Goal: Transaction & Acquisition: Purchase product/service

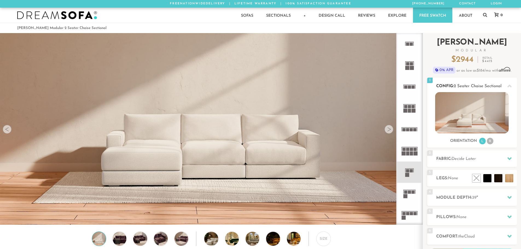
click at [469, 118] on img at bounding box center [472, 112] width 74 height 41
click at [409, 171] on icon at bounding box center [409, 172] width 21 height 21
click at [488, 160] on h2 "Fabric: Decide Later" at bounding box center [476, 159] width 81 height 6
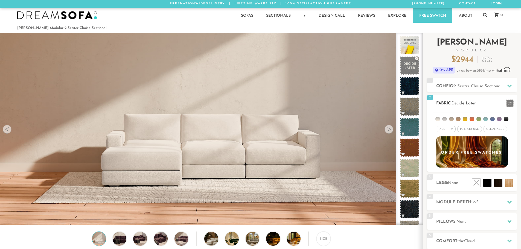
click at [437, 119] on li at bounding box center [437, 119] width 5 height 5
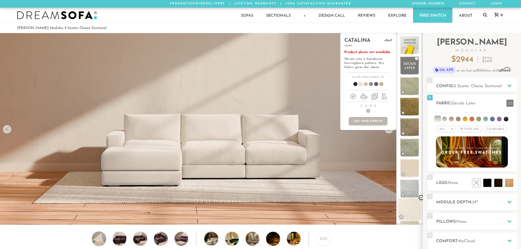
click at [408, 209] on span at bounding box center [409, 209] width 24 height 23
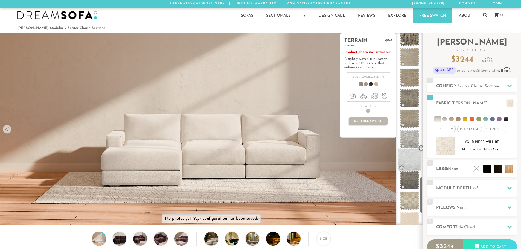
scroll to position [835, 0]
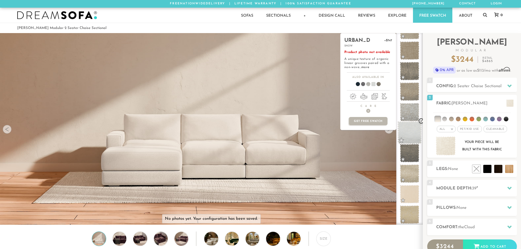
click at [412, 139] on span at bounding box center [409, 132] width 24 height 23
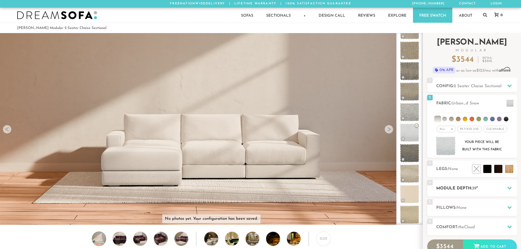
click at [505, 191] on div at bounding box center [509, 188] width 11 height 11
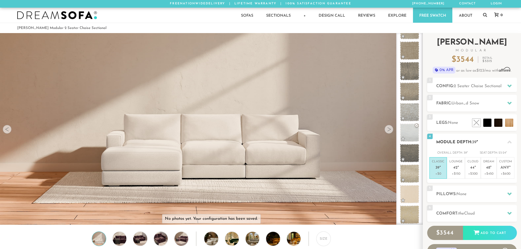
click at [511, 142] on icon at bounding box center [509, 142] width 4 height 4
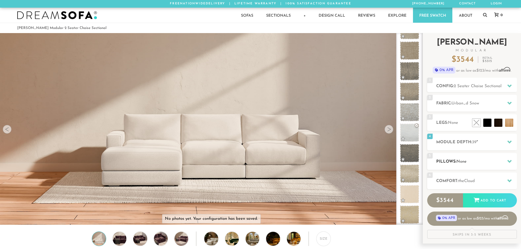
click at [468, 164] on h2 "Pillows: None" at bounding box center [476, 162] width 81 height 6
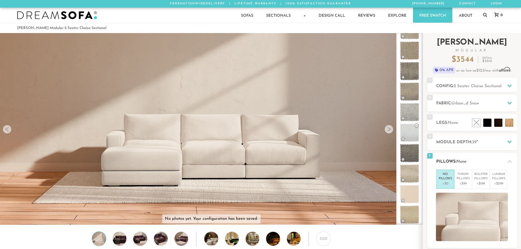
click at [468, 163] on h2 "Pillows: None" at bounding box center [476, 162] width 81 height 6
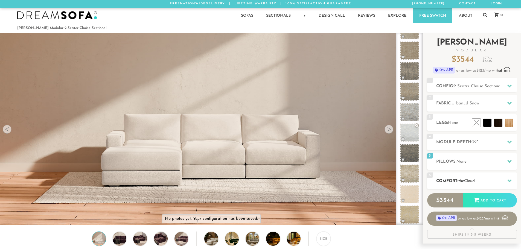
click at [469, 183] on h2 "Comfort: the Cloud" at bounding box center [476, 181] width 81 height 6
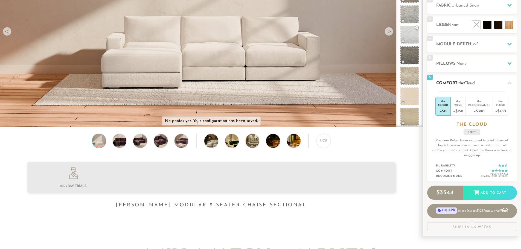
scroll to position [100, 0]
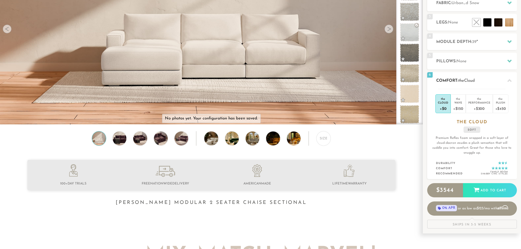
click at [502, 81] on h2 "Comfort: the Cloud" at bounding box center [476, 81] width 81 height 6
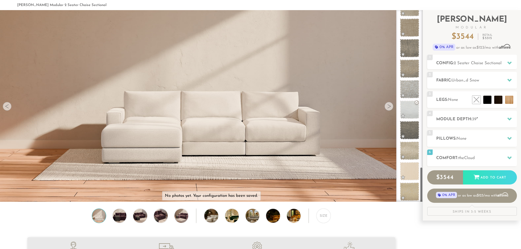
scroll to position [0, 0]
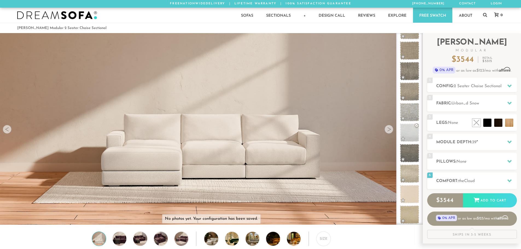
click at [385, 132] on div at bounding box center [388, 129] width 9 height 9
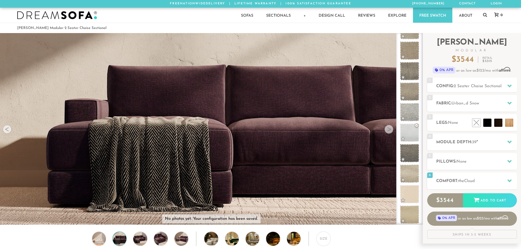
click at [385, 132] on div at bounding box center [388, 129] width 9 height 9
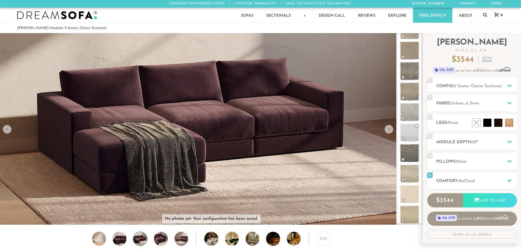
click at [385, 132] on div at bounding box center [388, 129] width 9 height 9
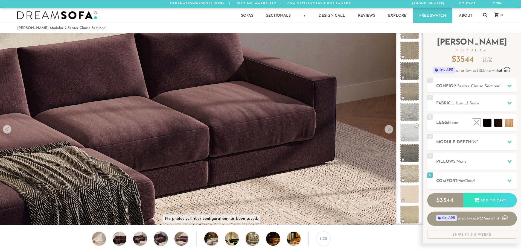
click at [385, 132] on div at bounding box center [388, 129] width 9 height 9
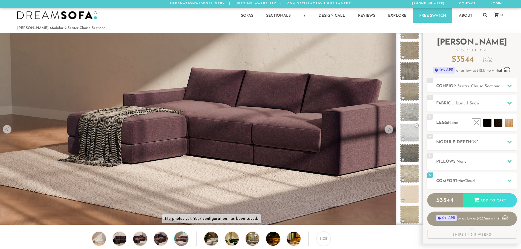
click at [385, 132] on div at bounding box center [388, 129] width 9 height 9
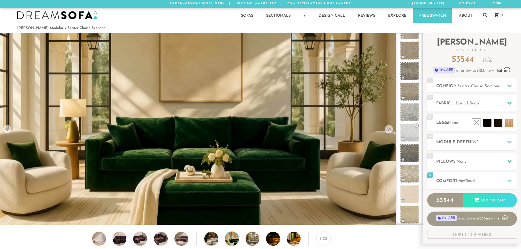
click at [385, 132] on div at bounding box center [388, 129] width 9 height 9
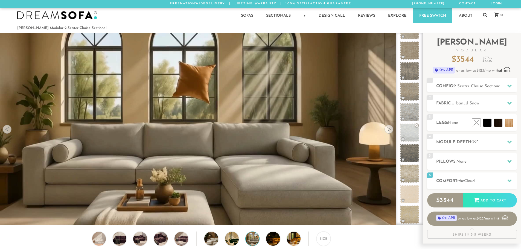
click at [385, 132] on div at bounding box center [388, 129] width 9 height 9
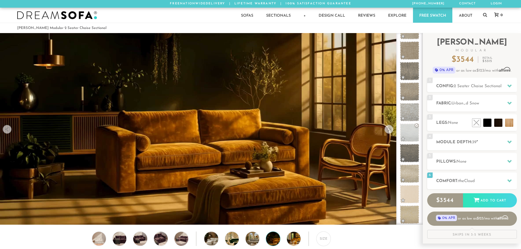
click at [385, 132] on div at bounding box center [388, 129] width 9 height 9
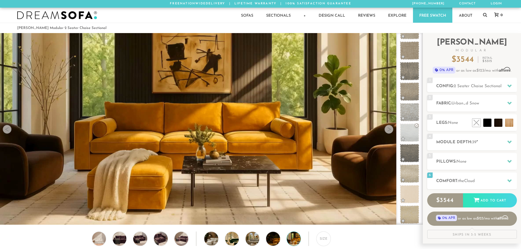
click at [385, 132] on div at bounding box center [388, 129] width 9 height 9
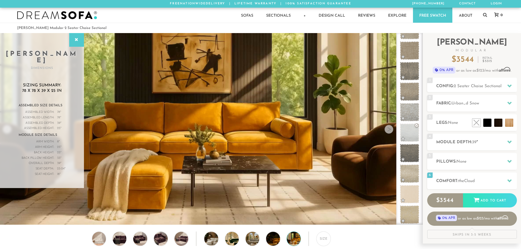
click at [385, 132] on div at bounding box center [388, 129] width 9 height 9
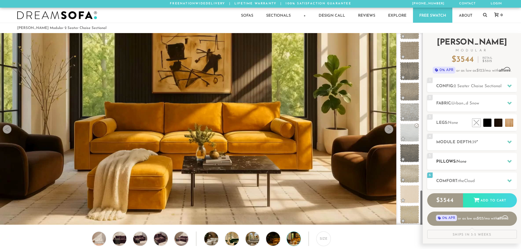
click at [465, 162] on span "None" at bounding box center [461, 162] width 10 height 4
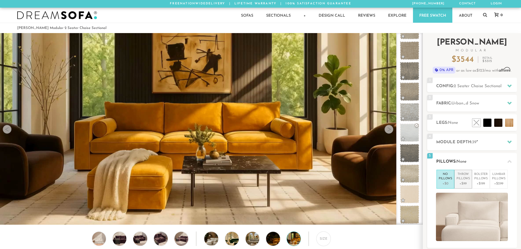
click at [464, 182] on p "+$99" at bounding box center [462, 183] width 13 height 5
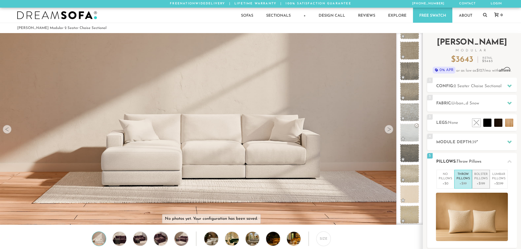
click at [475, 182] on p "+$199" at bounding box center [480, 183] width 13 height 5
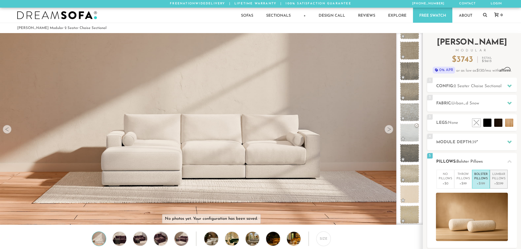
click at [494, 179] on p "[MEDICAL_DATA] Pillows" at bounding box center [498, 176] width 13 height 9
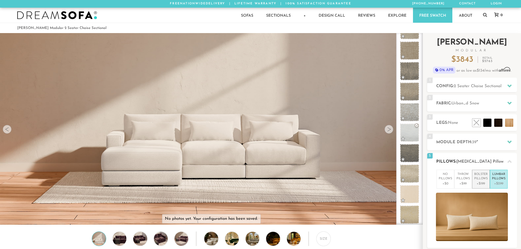
click at [480, 180] on p "Bolster Pillows" at bounding box center [480, 176] width 13 height 9
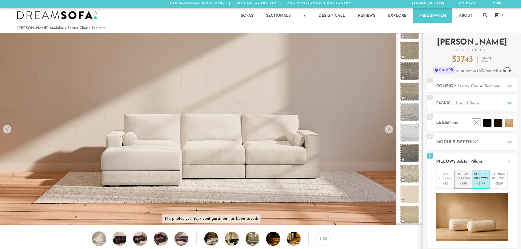
click at [459, 181] on p "Throw Pillows" at bounding box center [462, 176] width 13 height 9
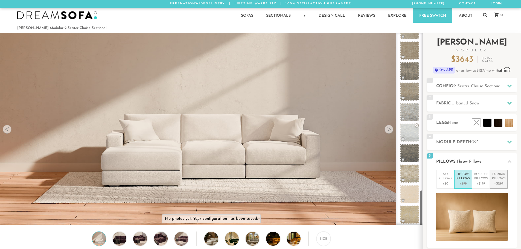
click at [494, 179] on p "[MEDICAL_DATA] Pillows" at bounding box center [498, 176] width 13 height 9
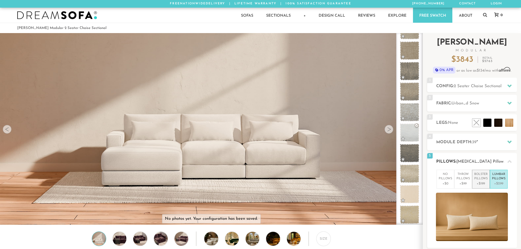
click at [477, 179] on p "Bolster Pillows" at bounding box center [480, 176] width 13 height 9
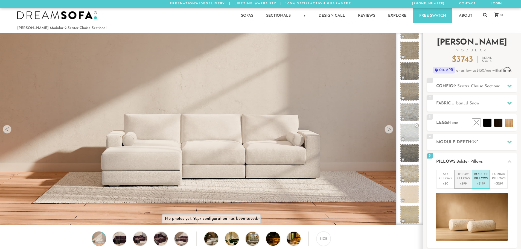
click at [456, 180] on li "Throw Pillows +$99" at bounding box center [463, 179] width 18 height 19
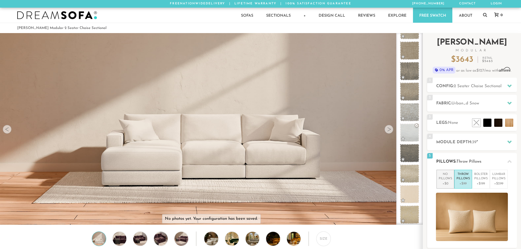
click at [451, 180] on p "No Pillows" at bounding box center [445, 176] width 13 height 9
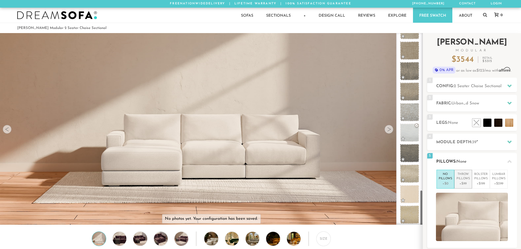
click at [462, 182] on p "+$99" at bounding box center [462, 183] width 13 height 5
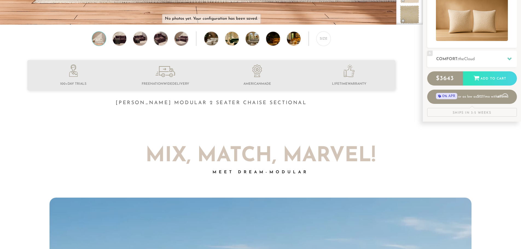
scroll to position [202, 0]
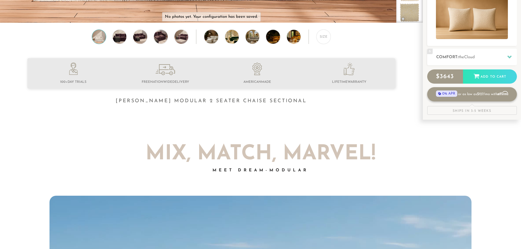
click at [488, 94] on link "0% APR or as low as $127 /mo with Affirm" at bounding box center [472, 94] width 90 height 14
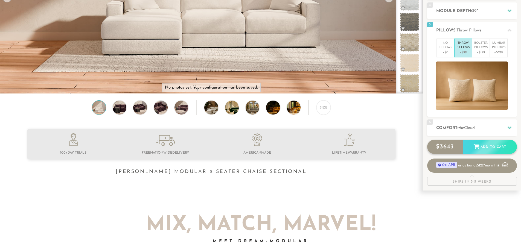
scroll to position [129, 0]
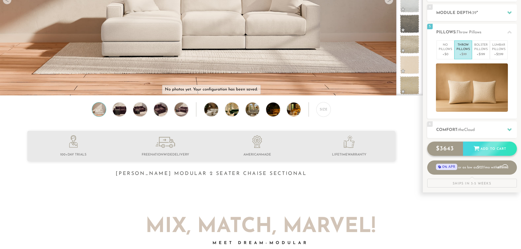
click at [455, 149] on div "$ 3643 Add to Cart" at bounding box center [472, 149] width 90 height 14
click at [455, 168] on span "0% APR" at bounding box center [446, 166] width 21 height 6
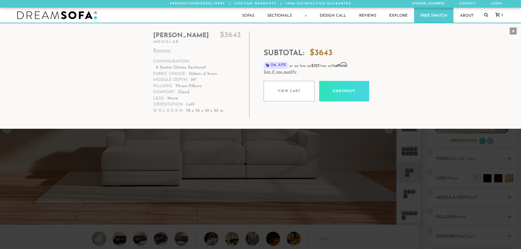
click at [511, 32] on div "x" at bounding box center [512, 30] width 7 height 7
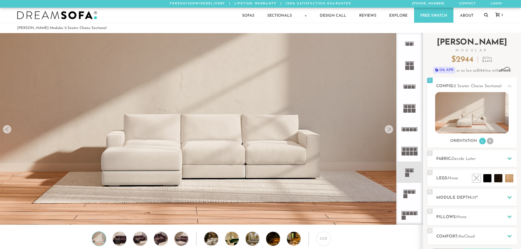
click at [447, 70] on span "0% APR" at bounding box center [444, 70] width 23 height 7
click at [494, 72] on p "0% APR or as low as $184 /mo with Affirm . See if you qualify" at bounding box center [472, 70] width 90 height 7
click at [503, 71] on span "Affirm" at bounding box center [504, 69] width 11 height 5
click at [505, 68] on span "Affirm" at bounding box center [504, 69] width 11 height 5
click at [452, 68] on span "0% APR" at bounding box center [444, 70] width 23 height 7
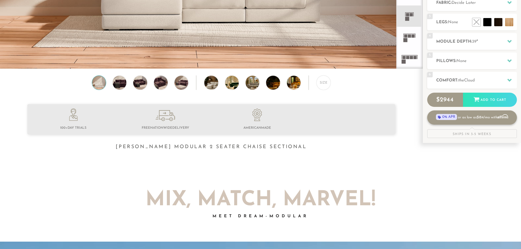
scroll to position [154, 0]
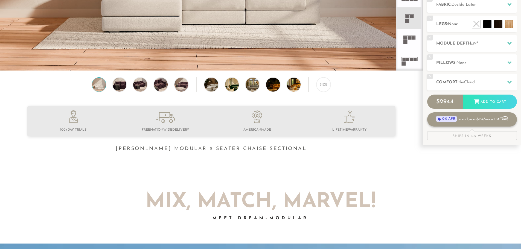
click at [463, 120] on link "0% APR or as low as $184 /mo with Affirm" at bounding box center [472, 119] width 90 height 14
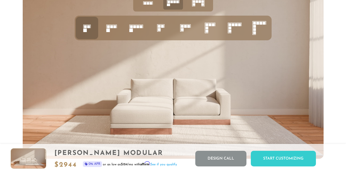
scroll to position [2002, 0]
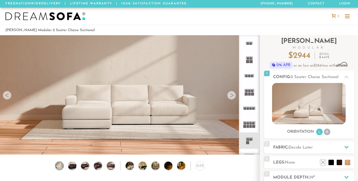
scroll to position [5931, 354]
